Goal: Task Accomplishment & Management: Manage account settings

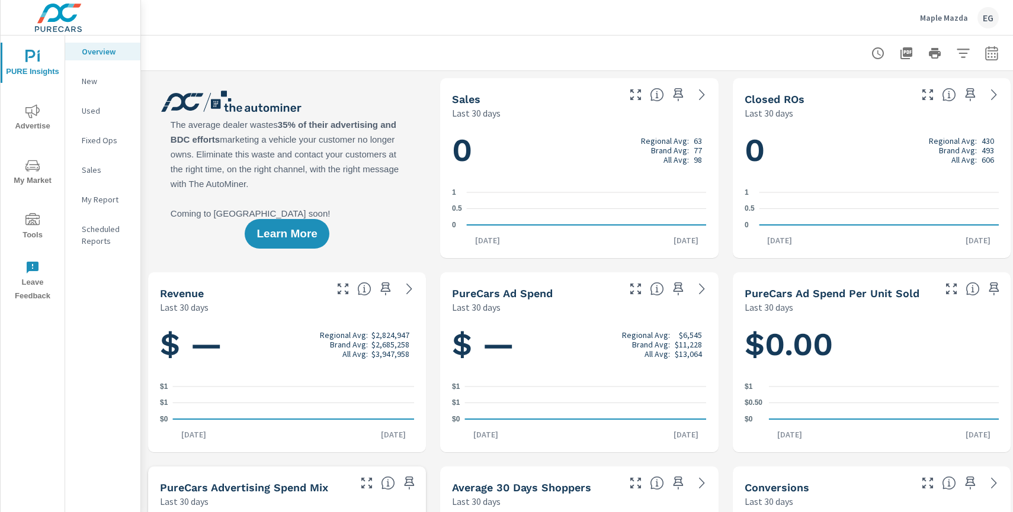
scroll to position [1, 0]
click at [102, 136] on p "Fixed Ops" at bounding box center [106, 140] width 49 height 12
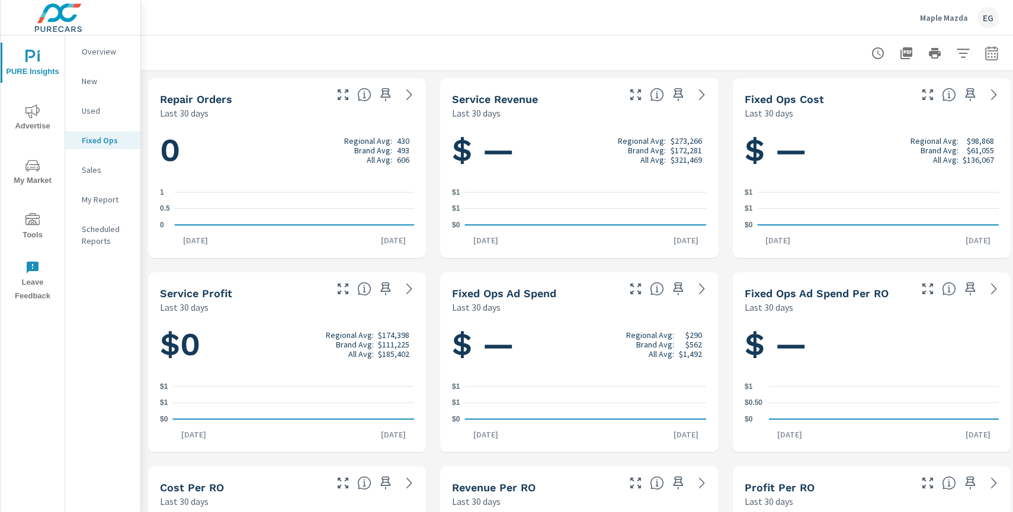
click at [33, 210] on button "Tools" at bounding box center [33, 226] width 64 height 40
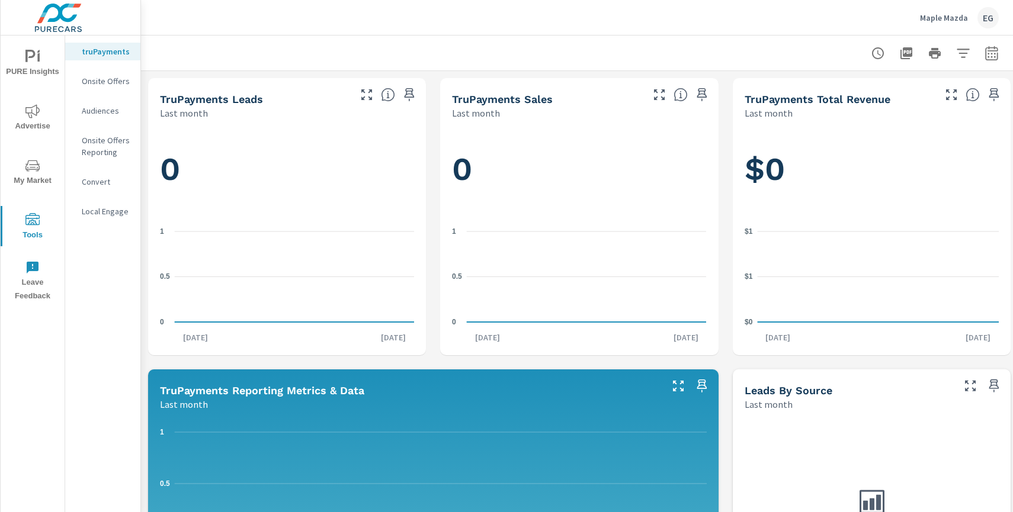
click at [123, 95] on nav "truPayments Onsite Offers Audiences Onsite Offers Reporting Convert Local Engage" at bounding box center [102, 136] width 75 height 201
click at [121, 85] on p "Onsite Offers" at bounding box center [106, 81] width 49 height 12
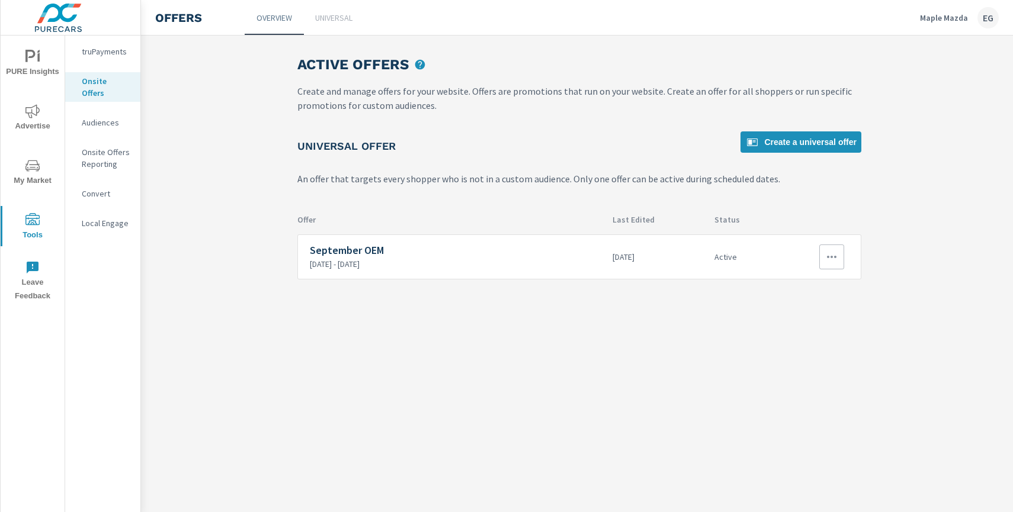
click at [839, 258] on button "button" at bounding box center [831, 257] width 25 height 25
click at [829, 277] on link "Edit" at bounding box center [810, 284] width 66 height 28
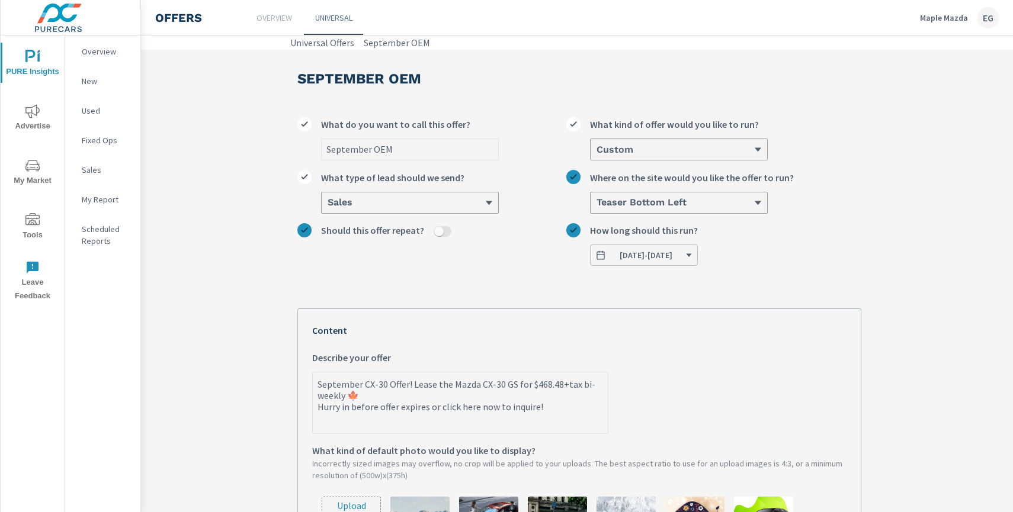
scroll to position [8, 0]
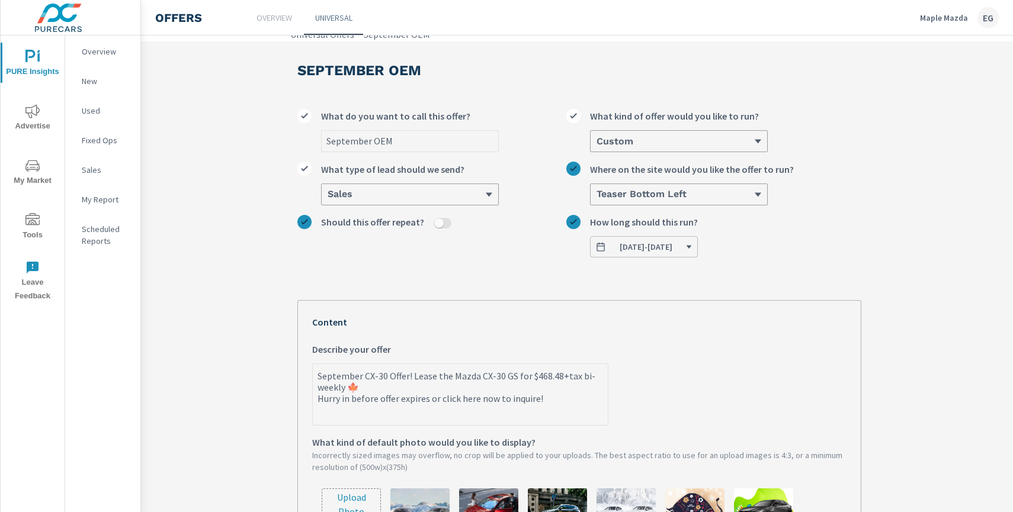
type textarea "x"
click at [586, 376] on textarea "September CX-30 Offer! Lease the Mazda CX-30 GS for $468.48+tax bi-weekly 🍁 Hur…" at bounding box center [460, 395] width 295 height 59
type textarea "September CX-30 Offer! Lease the Mazda CX-30 GS for $468.48+tax bi-🍁 Hurry in b…"
type textarea "x"
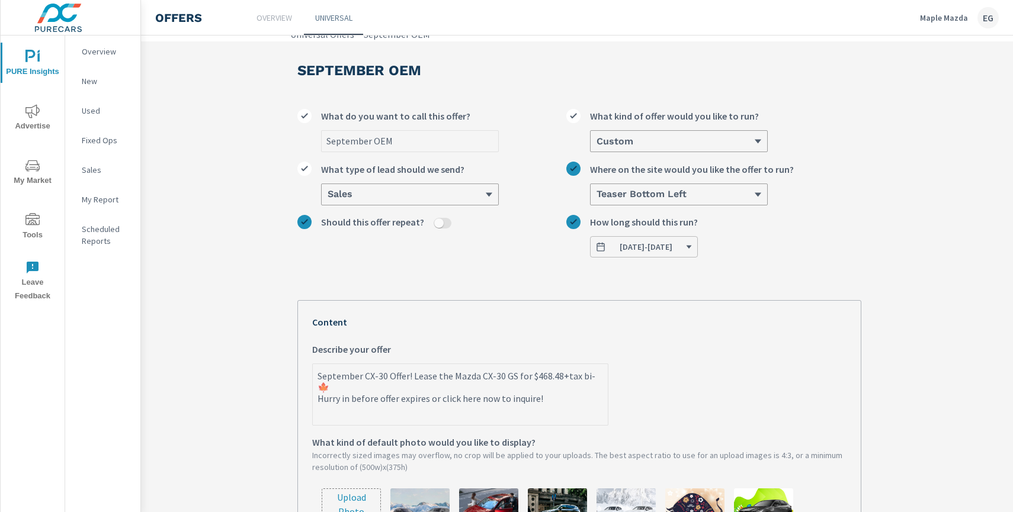
type textarea "September CX-30 Offer! Lease the Mazda CX-30 GS for $468.48+tax bi🍁 Hurry in be…"
type textarea "x"
type textarea "September CX-30 Offer! Lease the Mazda CX-30 GS for $468.48+tax b🍁 Hurry in bef…"
type textarea "x"
type textarea "September CX-30 Offer! Lease the Mazda CX-30 GS for $468.48+tax 🍁 Hurry in befo…"
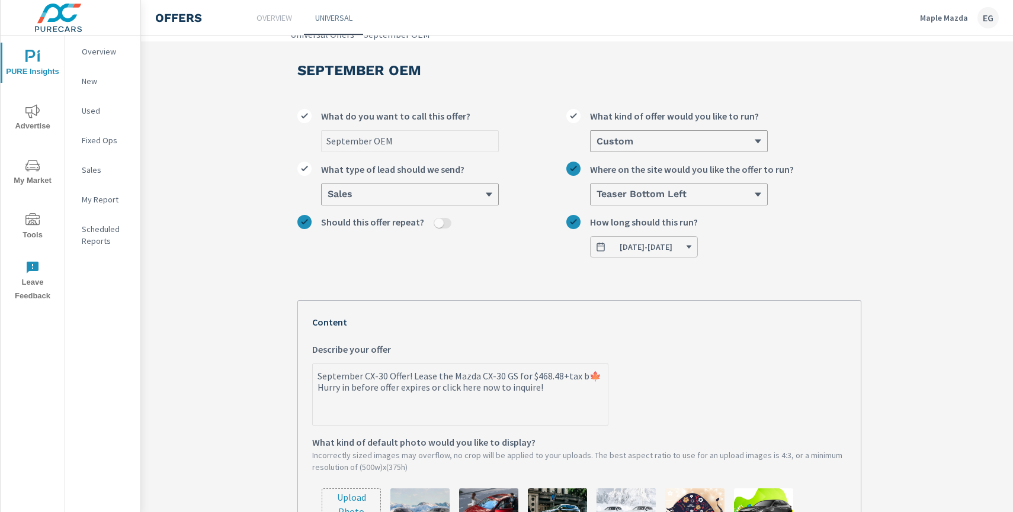
type textarea "x"
type textarea "September CX-30 Offer! Lease the Mazda CX-30 GS for $468.48+tax m🍁 Hurry in bef…"
type textarea "x"
type textarea "September CX-30 Offer! Lease the Mazda CX-30 GS for $468.48+tax mo🍁 Hurry in be…"
type textarea "x"
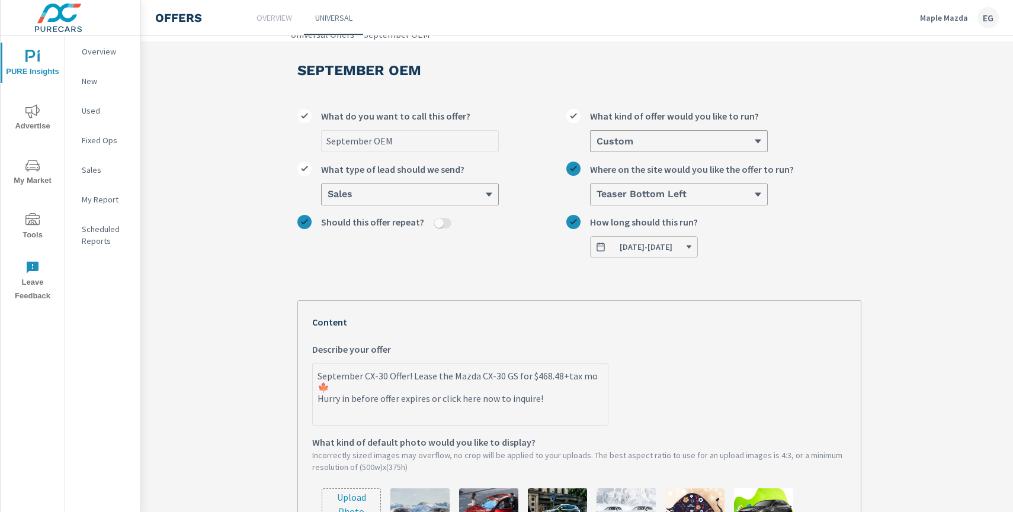
type textarea "September CX-30 Offer! Lease the Mazda CX-30 GS for $468.48+tax mon🍁 Hurry in b…"
type textarea "x"
type textarea "September CX-30 Offer! Lease the Mazda CX-30 GS for $468.48+tax mont🍁 Hurry in …"
type textarea "x"
type textarea "September CX-30 Offer! Lease the Mazda CX-30 GS for $468.48+tax month🍁 Hurry in…"
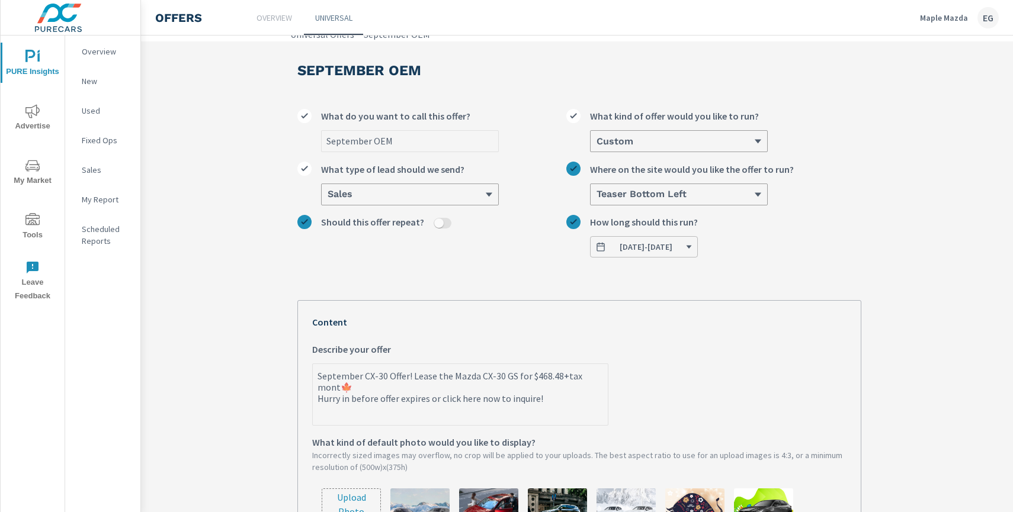
type textarea "x"
type textarea "September CX-30 Offer! Lease the Mazda CX-30 GS for $468.48+tax monthl🍁 Hurry i…"
type textarea "x"
type textarea "September CX-30 Offer! Lease the Mazda CX-30 GS for $468.48+tax monthly🍁 Hurry …"
type textarea "x"
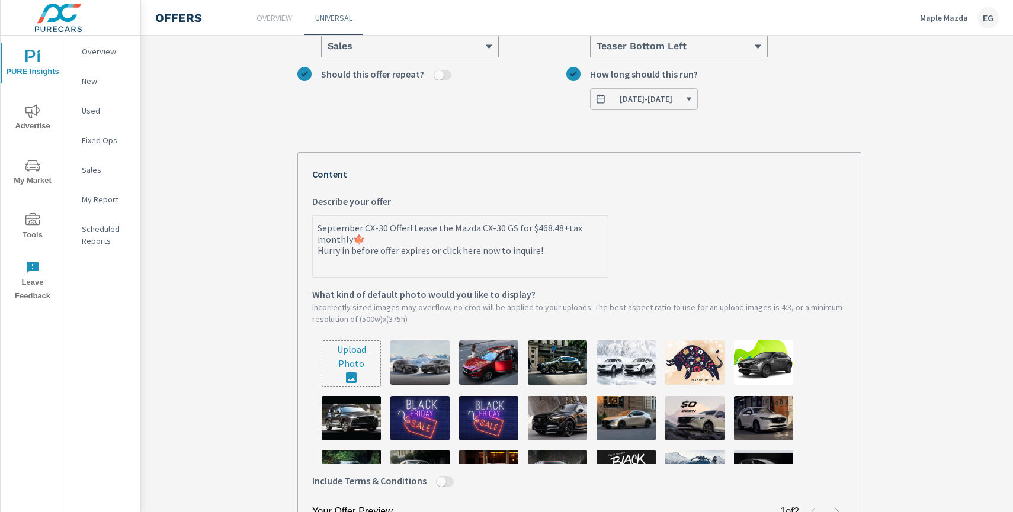
scroll to position [372, 0]
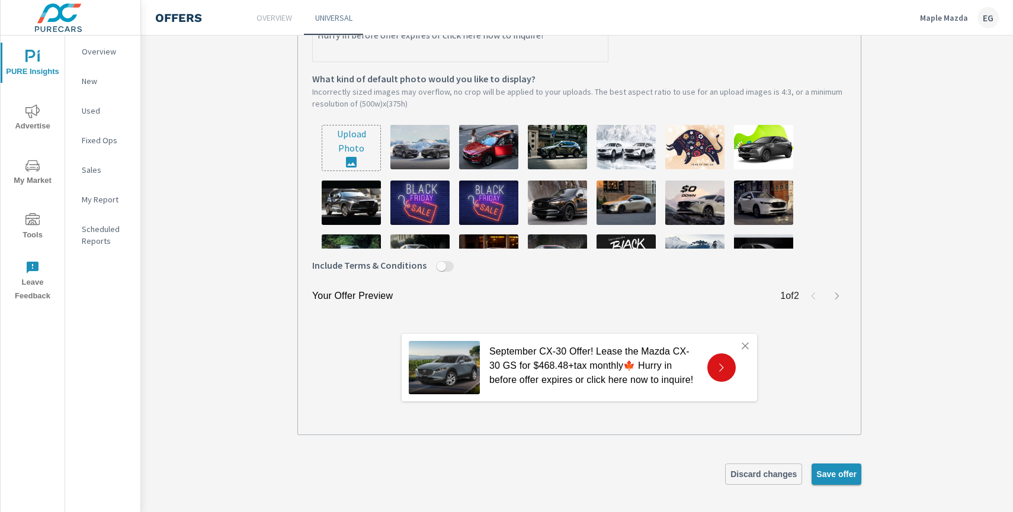
type textarea "September CX-30 Offer! Lease the Mazda CX-30 GS for $468.48+tax monthly🍁 Hurry …"
click at [849, 479] on button "Save offer" at bounding box center [836, 474] width 50 height 21
type textarea "x"
